Goal: Task Accomplishment & Management: Manage account settings

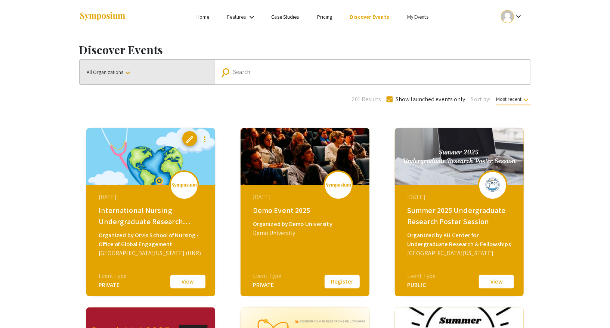
click at [147, 60] on button "All Organizations keyboard_arrow_down" at bounding box center [147, 72] width 135 height 25
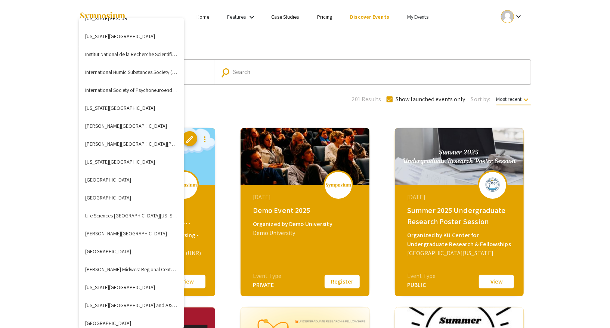
scroll to position [1044, 0]
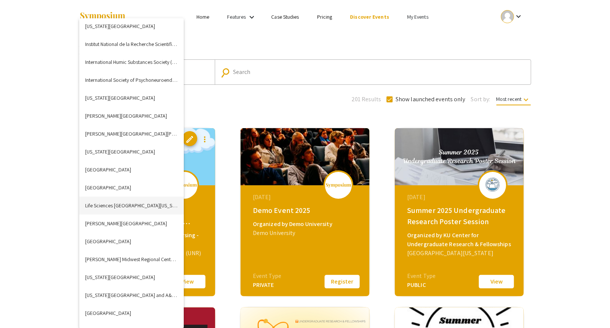
click at [128, 202] on button "Life Sciences South Florida (LSSF)" at bounding box center [131, 205] width 105 height 18
checkbox input "false"
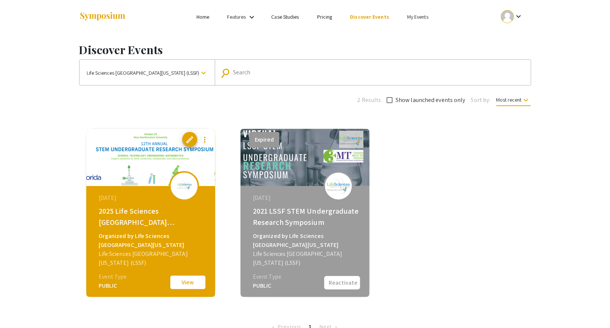
click at [187, 282] on button "View" at bounding box center [187, 282] width 37 height 16
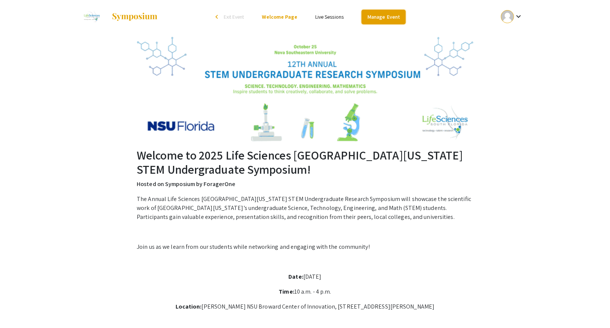
click at [383, 19] on link "Manage Event" at bounding box center [383, 17] width 44 height 15
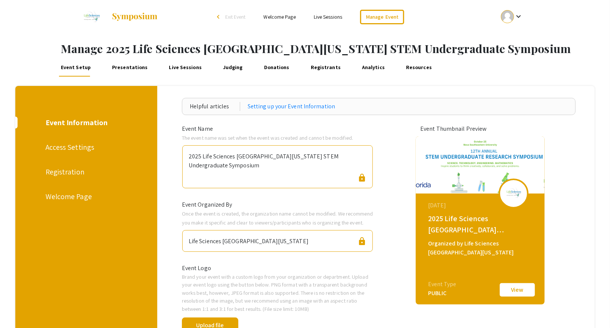
click at [65, 172] on div "Registration" at bounding box center [86, 171] width 80 height 11
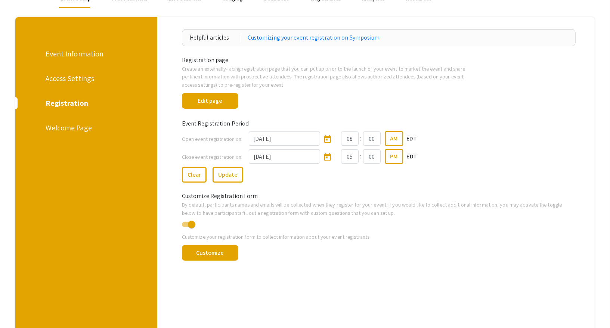
scroll to position [75, 0]
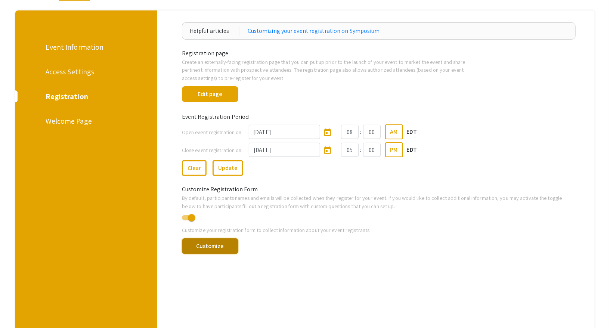
click at [220, 249] on button "Customize" at bounding box center [210, 246] width 56 height 16
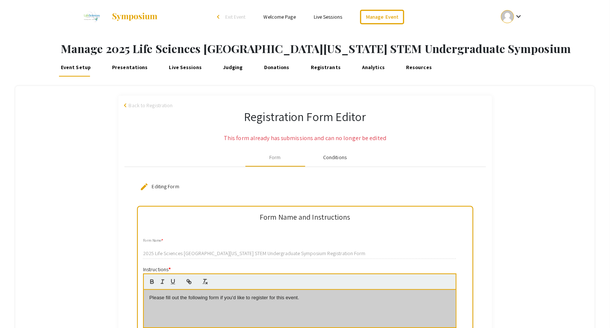
click at [336, 162] on div "Conditions" at bounding box center [335, 158] width 60 height 18
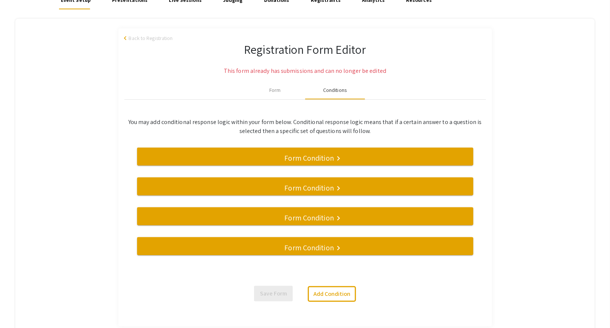
scroll to position [14, 0]
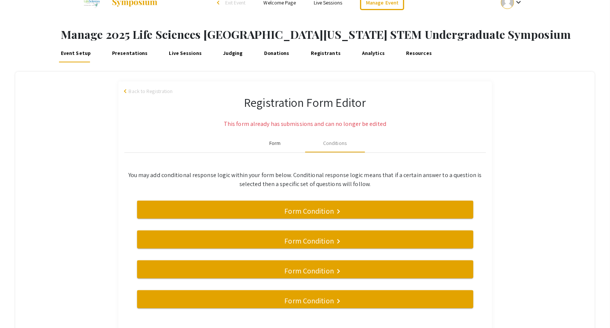
click at [269, 141] on div "Form" at bounding box center [274, 143] width 11 height 8
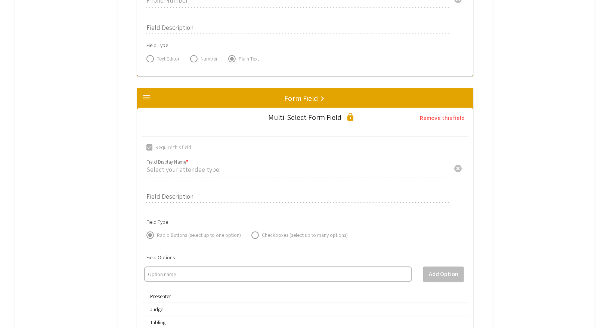
scroll to position [962, 0]
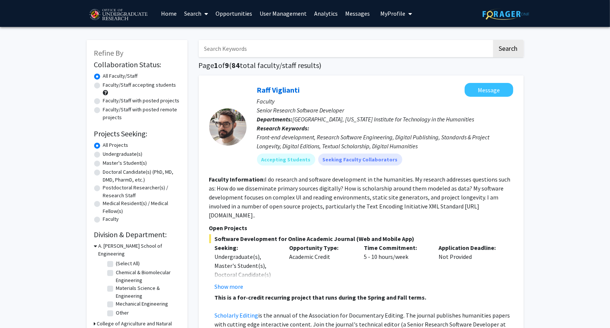
click at [281, 10] on link "User Management" at bounding box center [283, 13] width 55 height 26
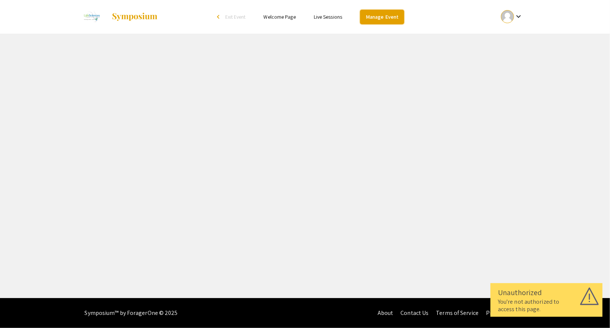
click at [380, 15] on link "Manage Event" at bounding box center [382, 17] width 44 height 15
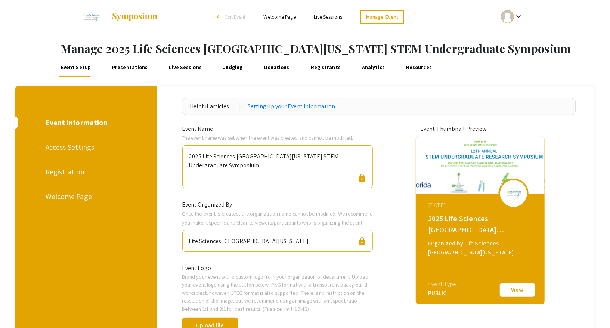
click at [72, 142] on div "Access Settings" at bounding box center [86, 147] width 80 height 11
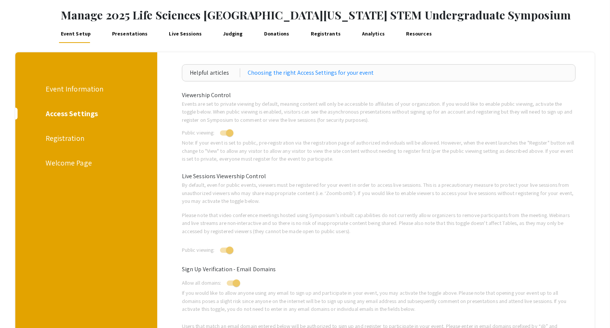
scroll to position [33, 0]
click at [318, 34] on link "Registrants" at bounding box center [325, 35] width 33 height 18
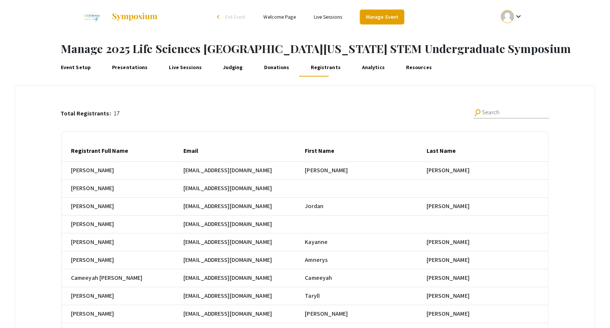
click at [383, 16] on link "Manage Event" at bounding box center [382, 17] width 44 height 15
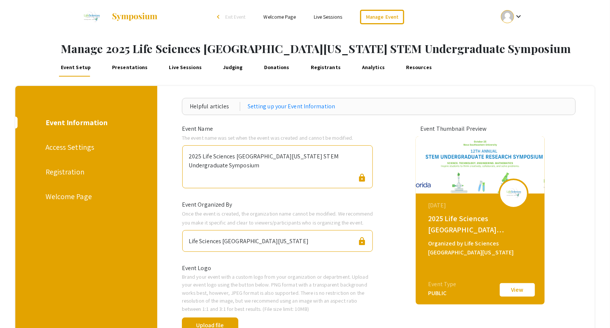
click at [278, 16] on link "Welcome Page" at bounding box center [280, 16] width 32 height 7
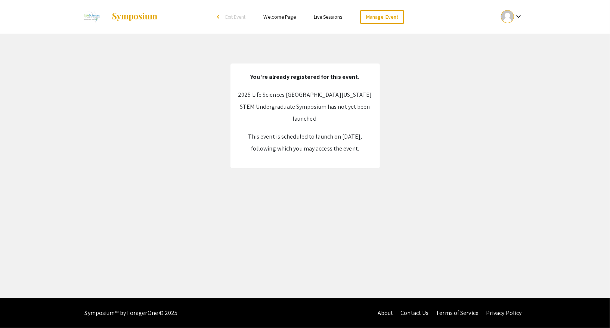
click at [311, 226] on div "Skip navigation arrow_back_ios Exit Event Welcome Page Live Sessions Manage Eve…" at bounding box center [305, 149] width 610 height 298
click at [384, 17] on link "Manage Event" at bounding box center [382, 17] width 44 height 15
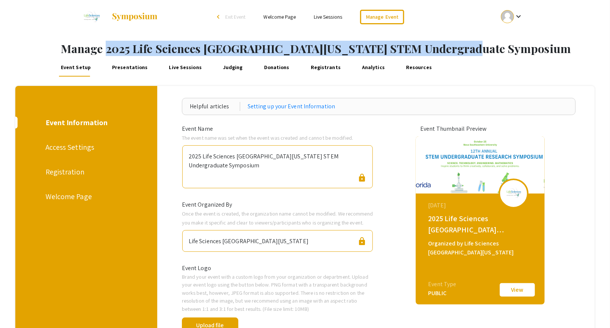
copy h1 "2025 Life Sciences [GEOGRAPHIC_DATA][US_STATE] STEM Undergraduate Symposium"
drag, startPoint x: 105, startPoint y: 49, endPoint x: 502, endPoint y: 49, distance: 396.5
click at [502, 49] on h1 "Manage 2025 Life Sciences [GEOGRAPHIC_DATA][US_STATE] STEM Undergraduate Sympos…" at bounding box center [335, 48] width 549 height 13
click at [81, 145] on div "Access Settings" at bounding box center [86, 147] width 80 height 11
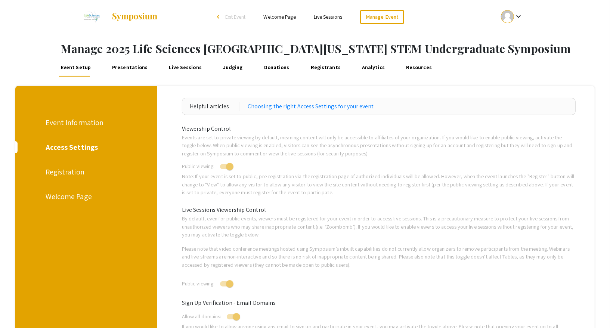
click at [253, 230] on p "By default, even for public events, viewers must be registered for your event i…" at bounding box center [379, 226] width 394 height 24
click at [239, 228] on p "By default, even for public events, viewers must be registered for your event i…" at bounding box center [379, 226] width 394 height 24
click at [76, 124] on div "Event Information" at bounding box center [86, 122] width 80 height 11
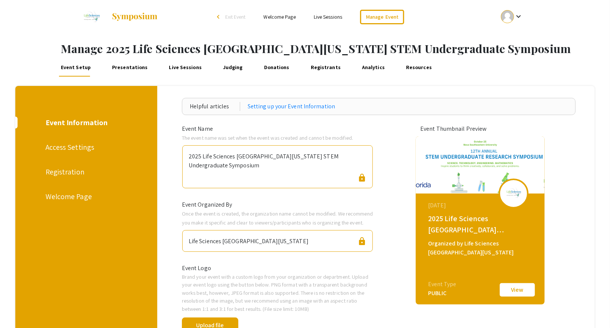
click at [273, 18] on link "Welcome Page" at bounding box center [280, 16] width 32 height 7
